Goal: Answer question/provide support

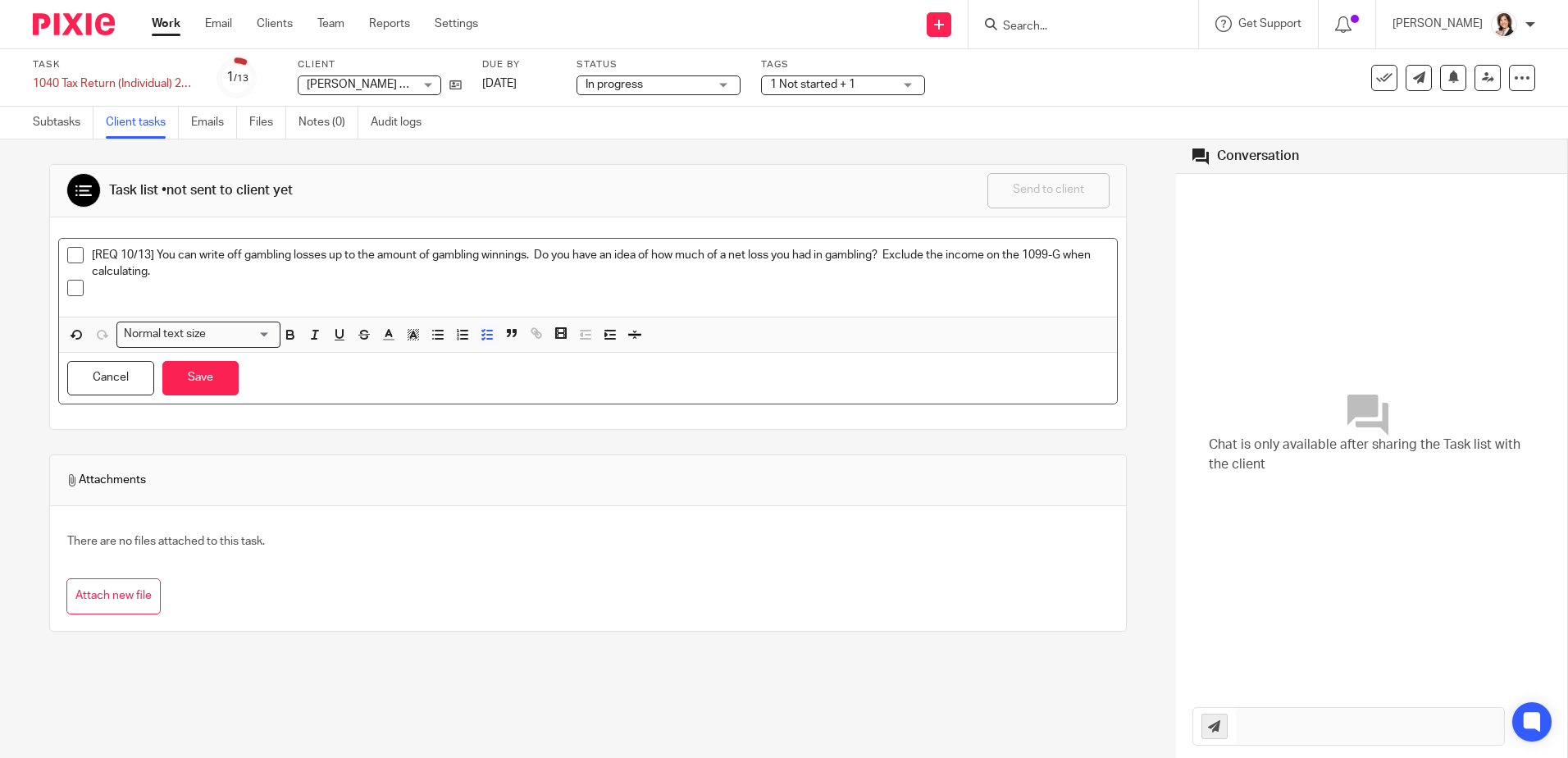
click at [187, 284] on p at bounding box center [600, 289] width 1018 height 17
drag, startPoint x: 536, startPoint y: 253, endPoint x: 663, endPoint y: 253, distance: 127.0
click at [663, 253] on p "[REQ 10/13] You can write off gambling losses up to the amount of gambling winn…" at bounding box center [600, 264] width 1018 height 34
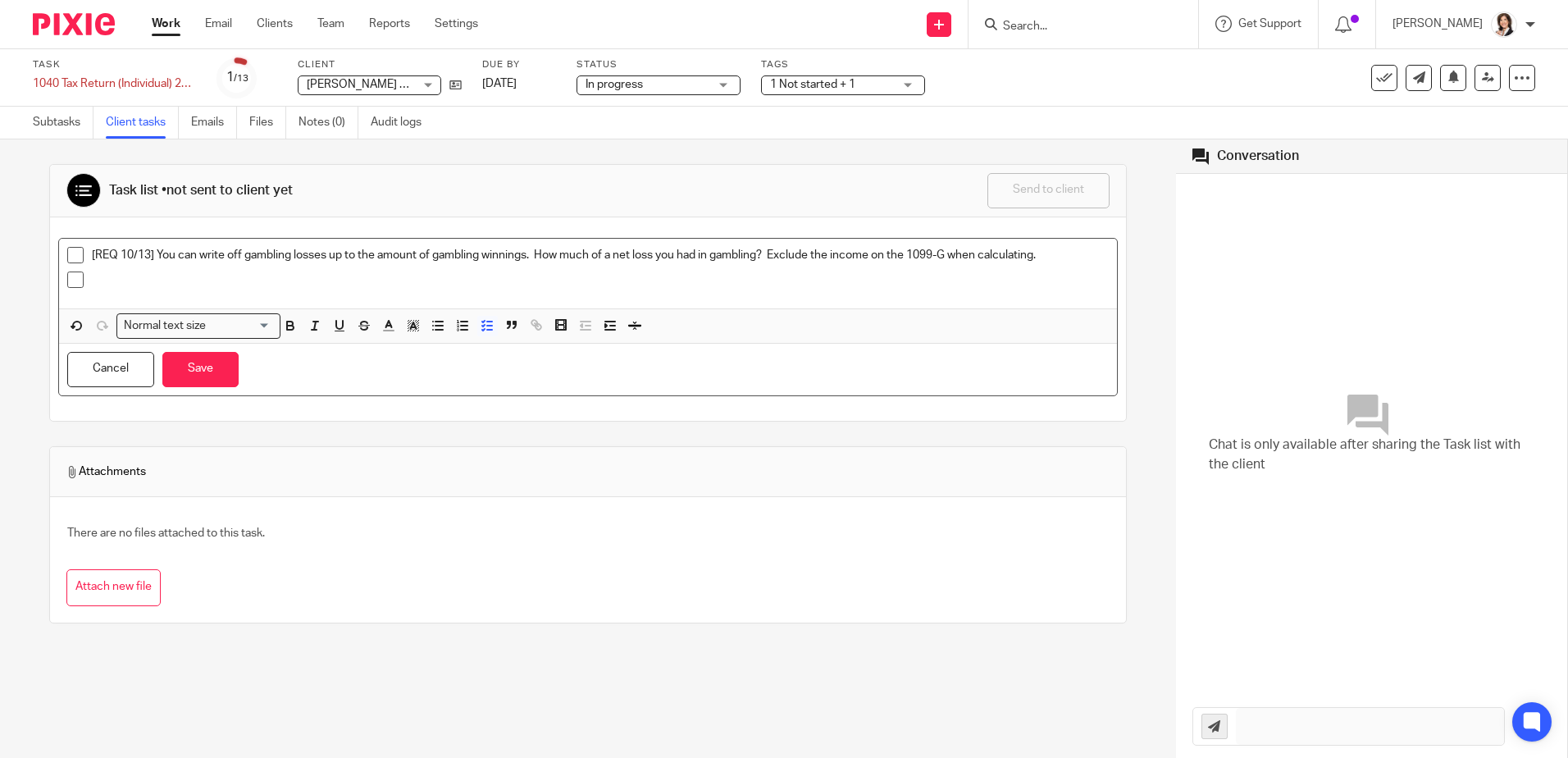
click at [615, 253] on p "[REQ 10/13] You can write off gambling losses up to the amount of gambling winn…" at bounding box center [600, 256] width 1018 height 17
click at [636, 253] on p "[REQ 10/13] You can write off gambling losses up to the amount of gambling winn…" at bounding box center [600, 256] width 1018 height 17
click at [615, 256] on p "[REQ 10/13] You can write off gambling losses up to the amount of gambling winn…" at bounding box center [600, 256] width 1018 height 17
drag, startPoint x: 711, startPoint y: 252, endPoint x: 791, endPoint y: 256, distance: 80.1
click at [791, 256] on p "[REQ 10/13] You can write off gambling losses up to the amount of gambling winn…" at bounding box center [600, 256] width 1018 height 17
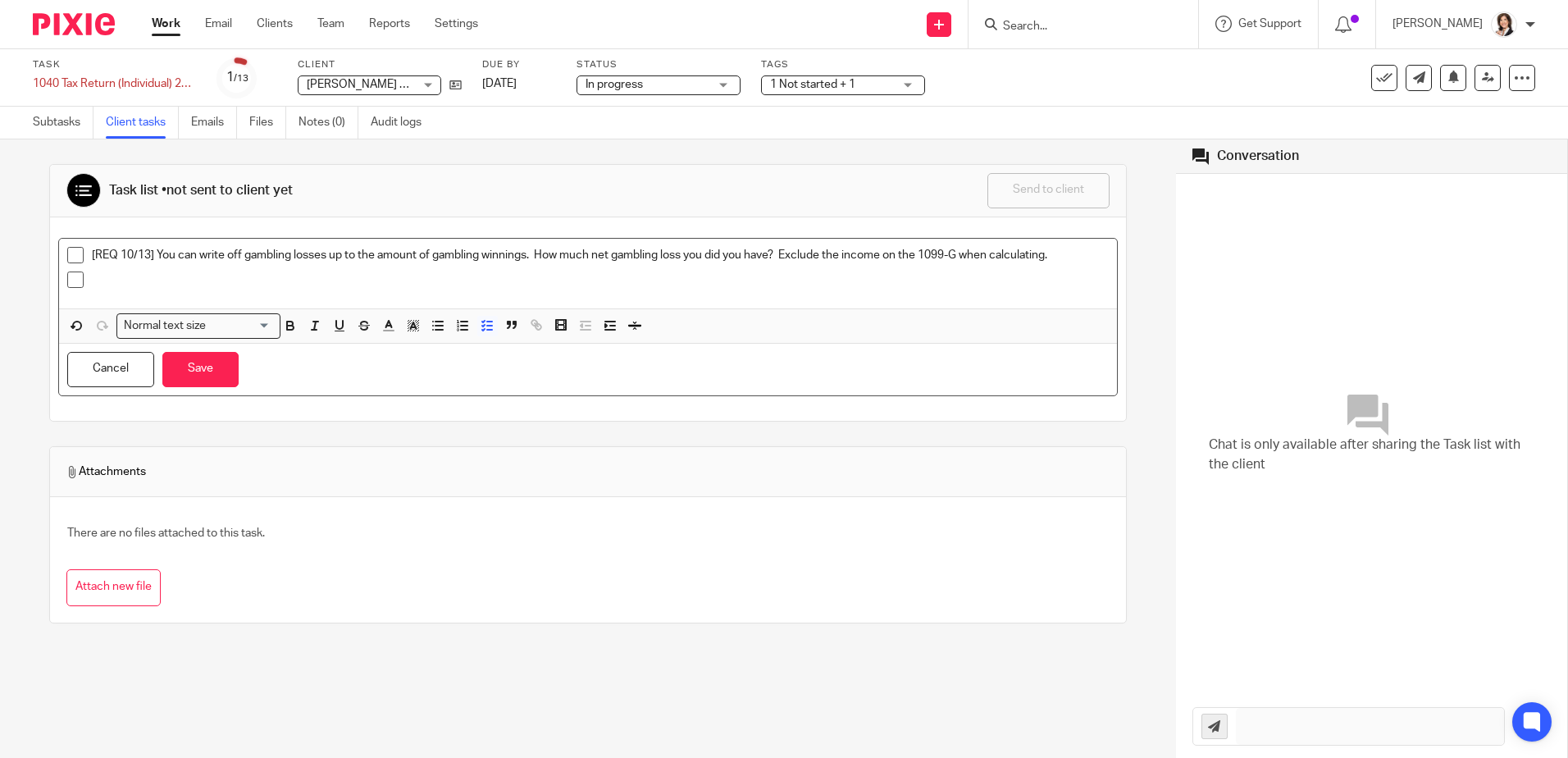
click at [541, 252] on p "[REQ 10/13] You can write off gambling losses up to the amount of gambling winn…" at bounding box center [600, 256] width 1018 height 17
drag, startPoint x: 535, startPoint y: 252, endPoint x: 548, endPoint y: 252, distance: 13.0
click at [536, 252] on p "[REQ 10/13] You can write off gambling losses up to the amount of gambling winn…" at bounding box center [600, 256] width 1018 height 17
click at [128, 287] on p at bounding box center [600, 280] width 1018 height 17
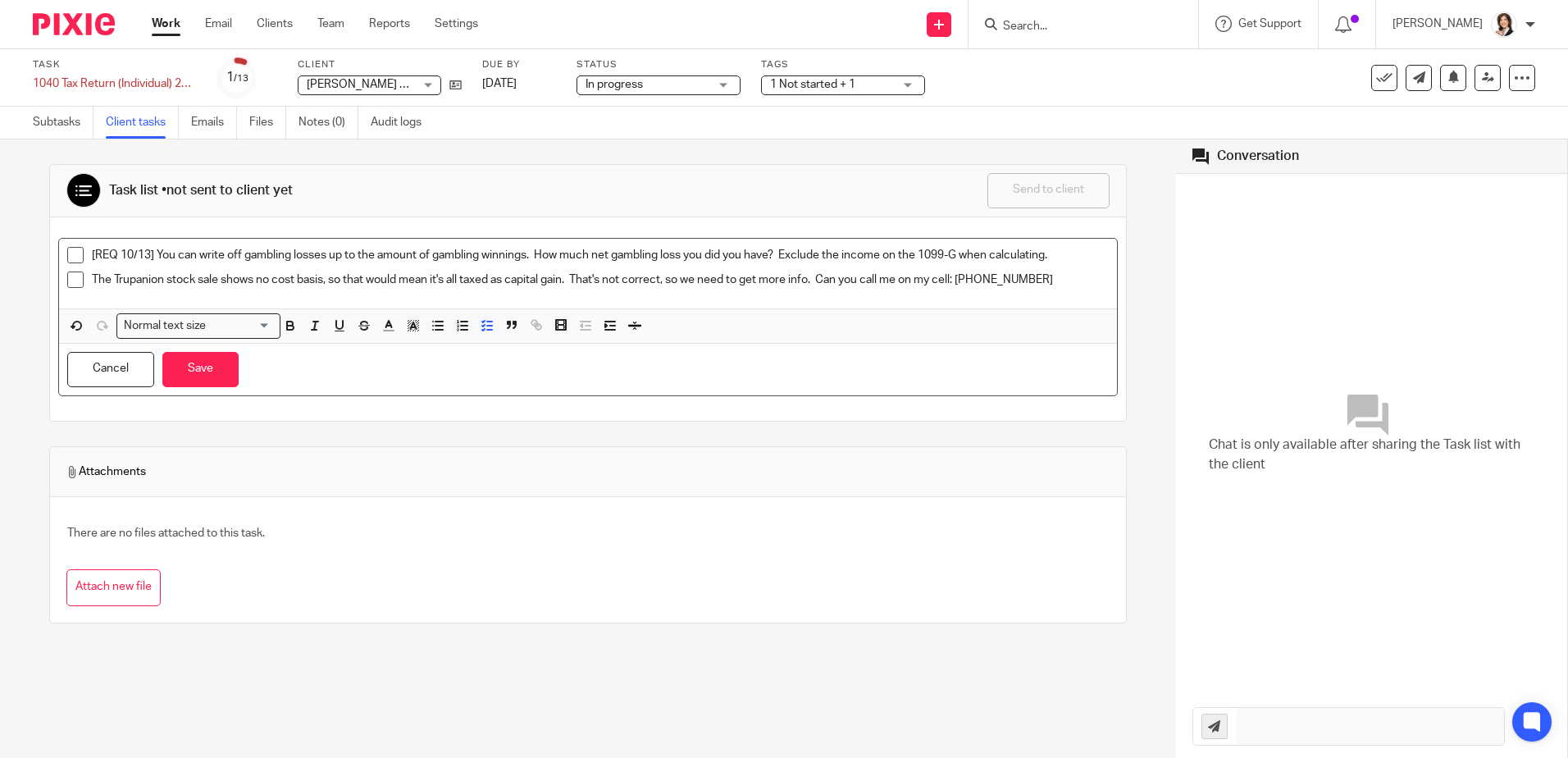
click at [812, 283] on p "The Trupanion stock sale shows no cost basis, so that would mean it's all taxed…" at bounding box center [600, 280] width 1018 height 17
drag, startPoint x: 822, startPoint y: 276, endPoint x: 1062, endPoint y: 276, distance: 240.0
click at [1062, 276] on p "The Trupanion stock sale shows no cost basis, so that would mean it's all taxed…" at bounding box center [600, 280] width 1018 height 17
click at [197, 358] on button "Save" at bounding box center [200, 370] width 77 height 35
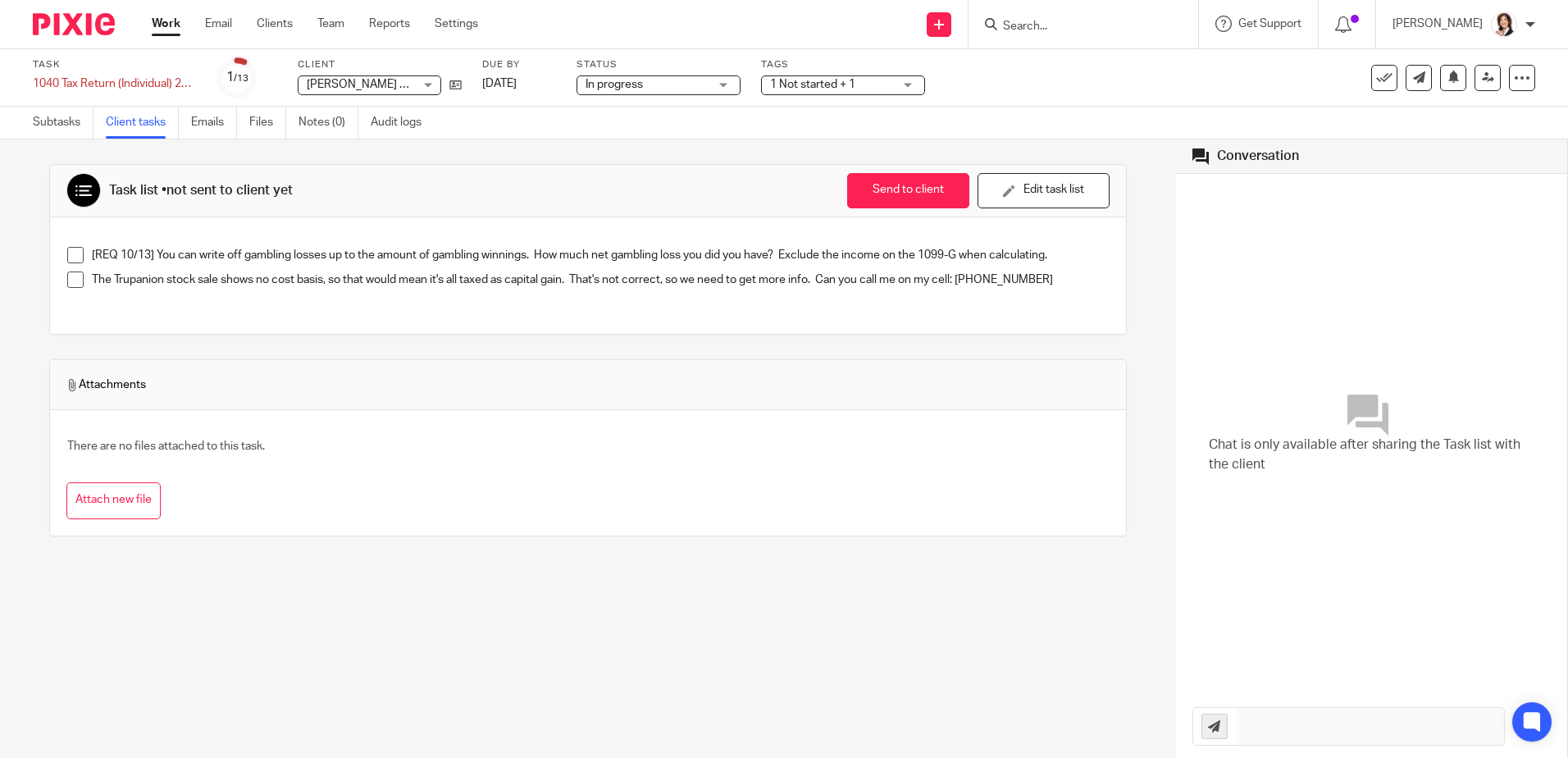
click at [163, 280] on p "The Trupanion stock sale shows no cost basis, so that would mean it's all taxed…" at bounding box center [600, 280] width 1018 height 17
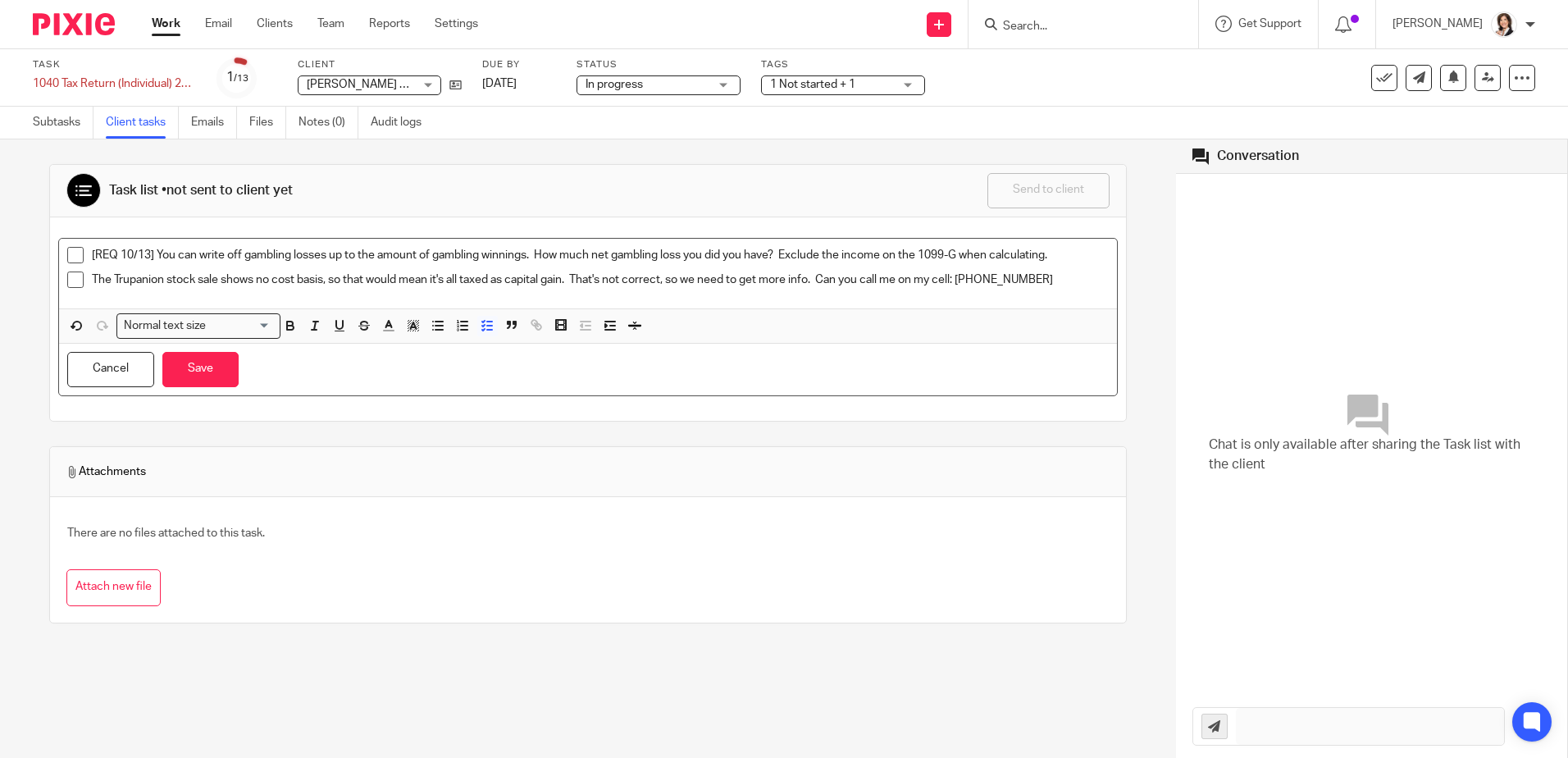
click at [216, 287] on p "The Trupanion stock sale shows no cost basis, so that would mean it's all taxed…" at bounding box center [600, 280] width 1018 height 17
click at [177, 366] on button "Save" at bounding box center [200, 370] width 77 height 35
